Goal: Transaction & Acquisition: Purchase product/service

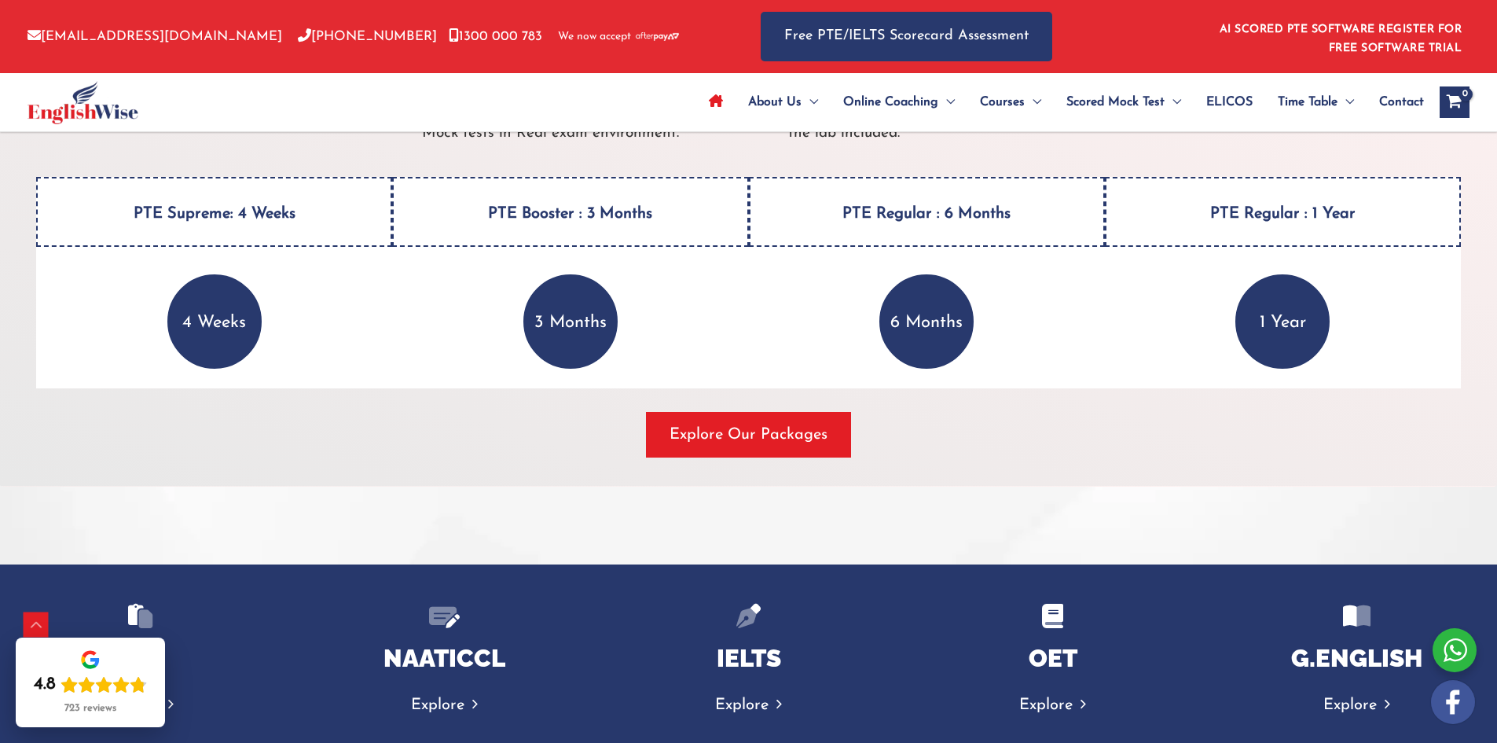
scroll to position [2122, 0]
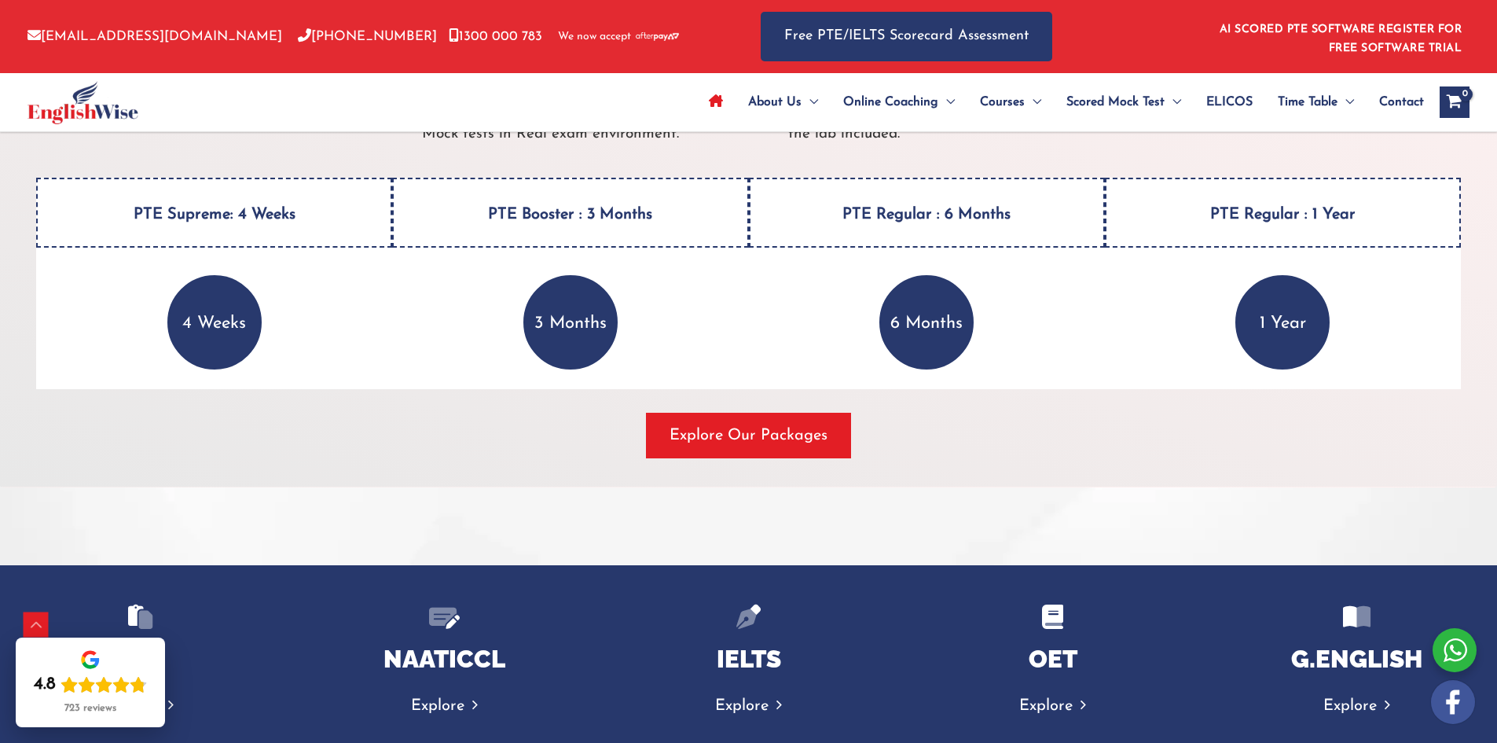
click at [565, 339] on p "3 Months" at bounding box center [570, 322] width 94 height 94
click at [937, 329] on p "6 Months" at bounding box center [927, 322] width 94 height 94
click at [776, 439] on span "Explore Our Packages" at bounding box center [749, 435] width 158 height 22
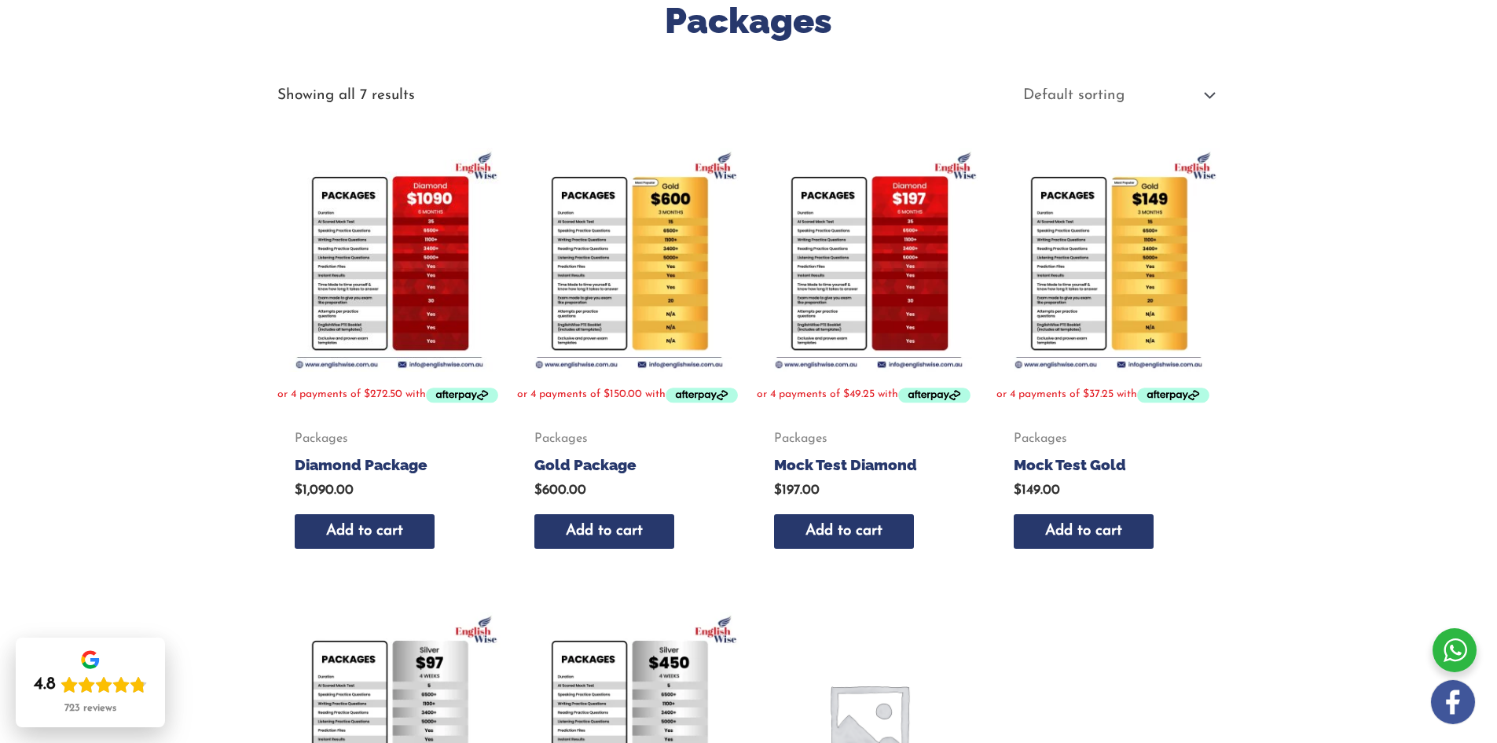
scroll to position [236, 0]
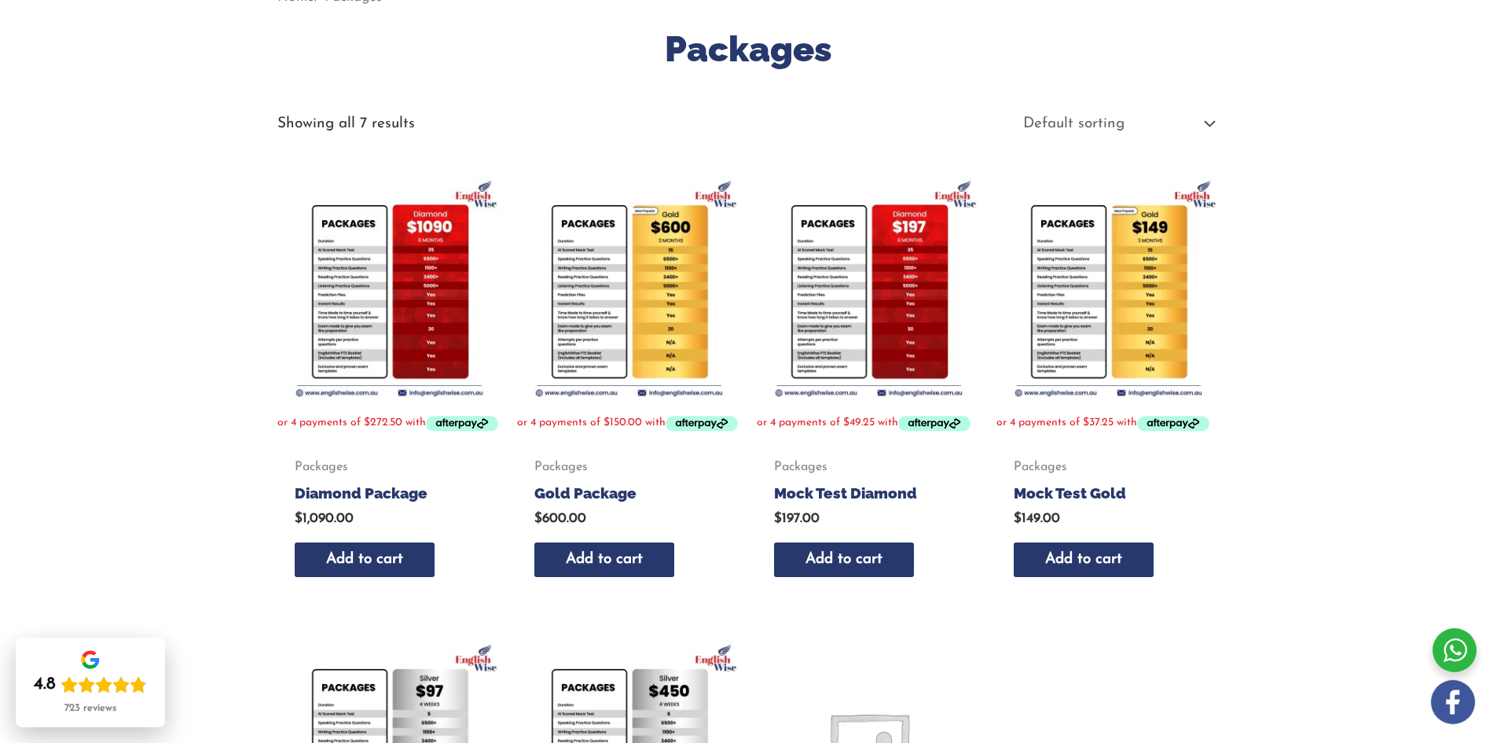
click at [644, 275] on img at bounding box center [629, 288] width 224 height 224
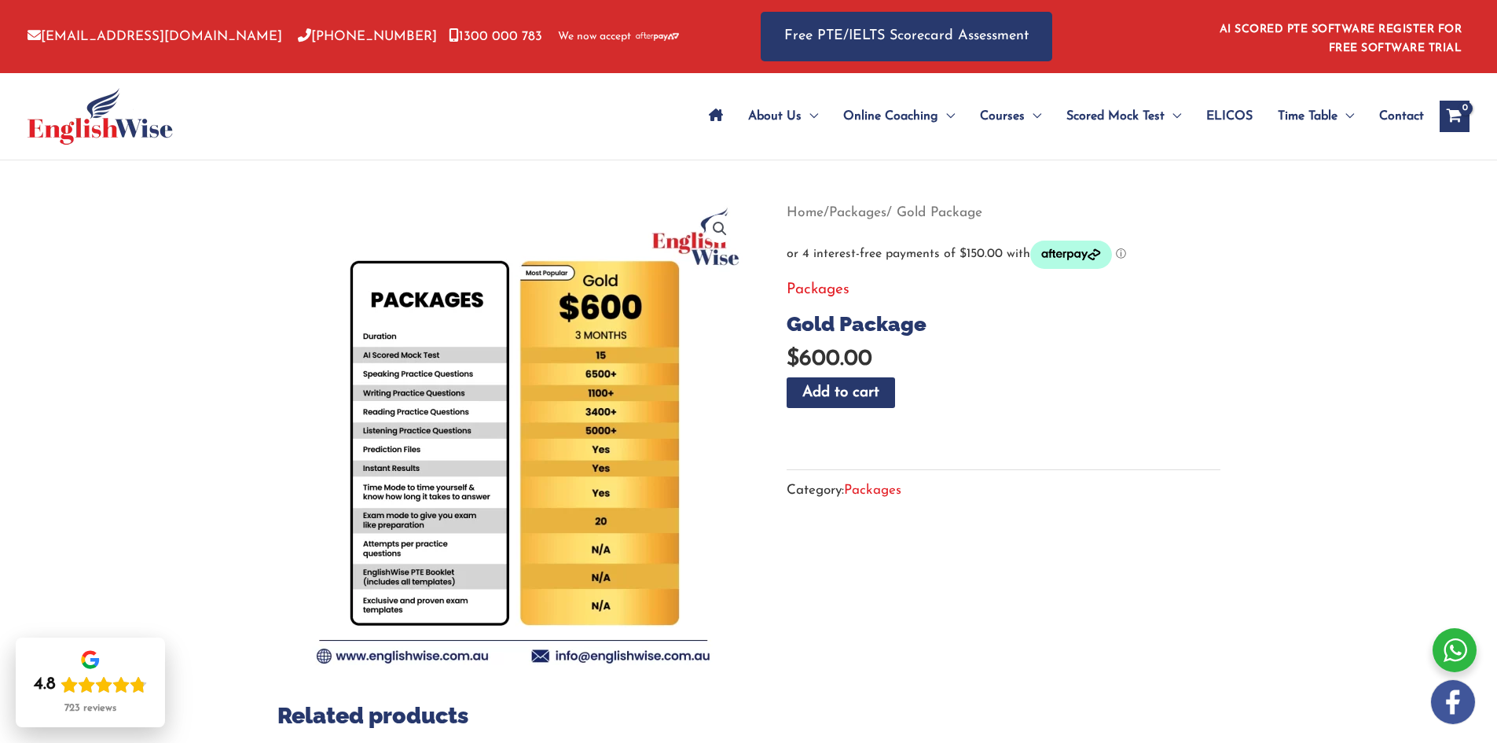
click at [215, 413] on div "🔍 Previous Next Home / Packages / Gold Package Packages Gold Package $ 600.00 G…" at bounding box center [748, 684] width 1497 height 1049
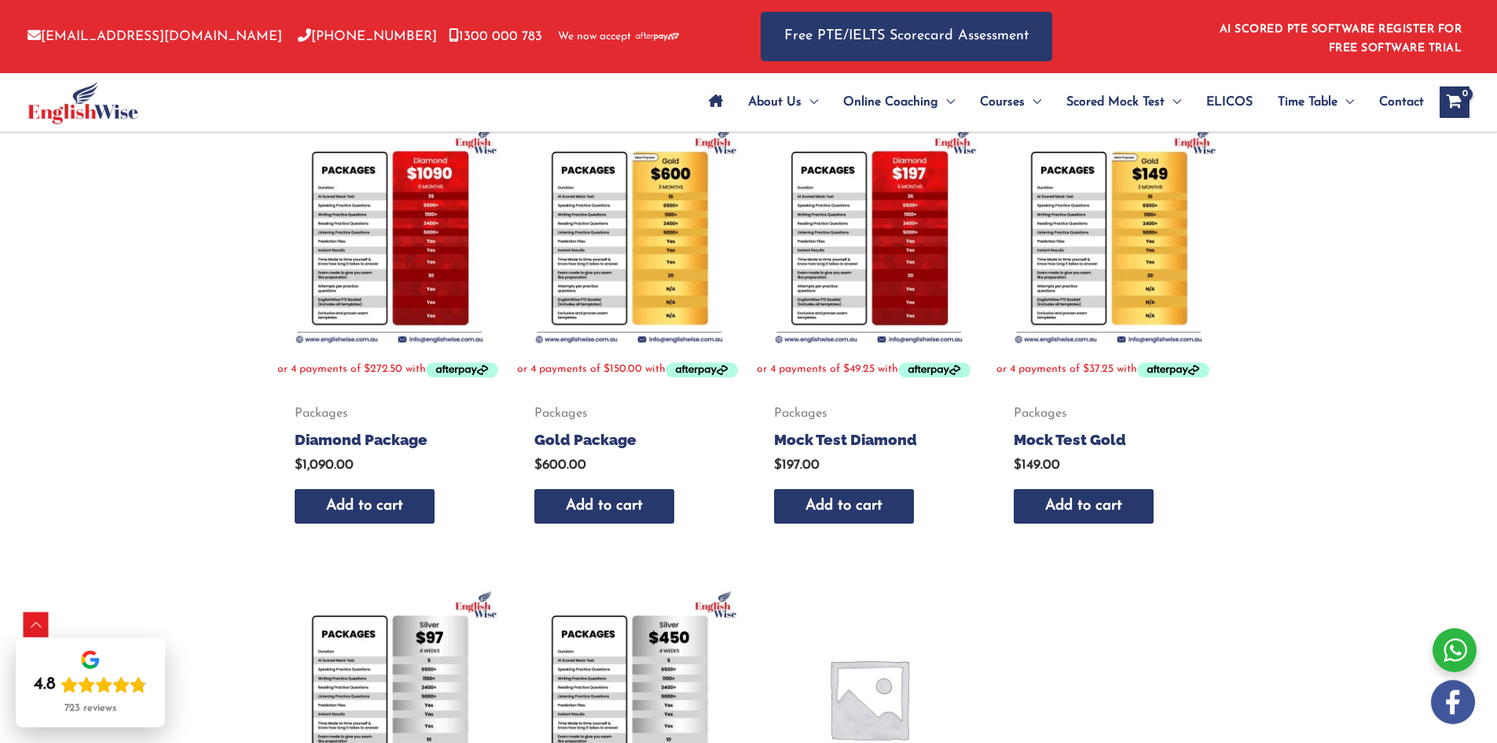
scroll to position [236, 0]
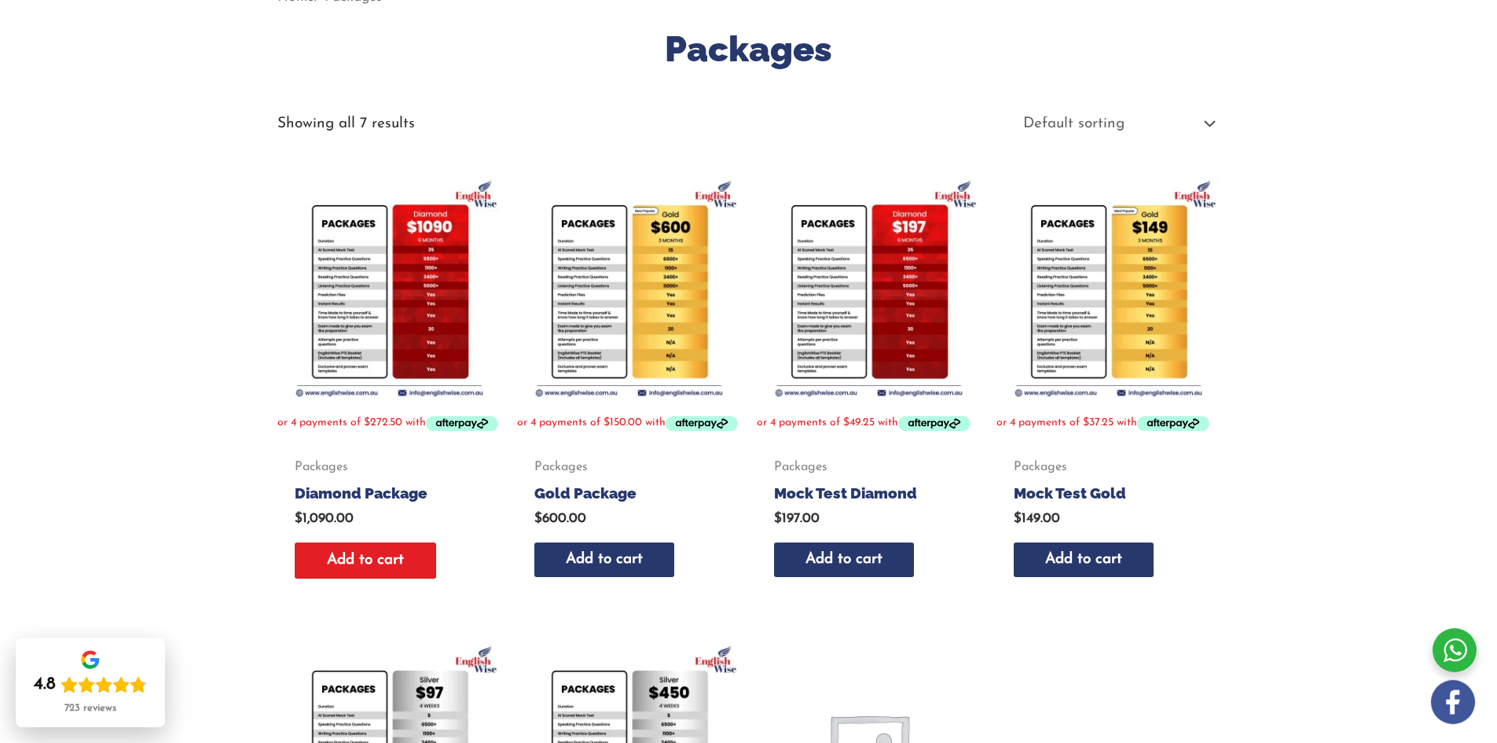
click at [384, 579] on link "Add to cart" at bounding box center [365, 560] width 141 height 37
click at [366, 277] on img at bounding box center [389, 288] width 224 height 224
